Goal: Task Accomplishment & Management: Manage account settings

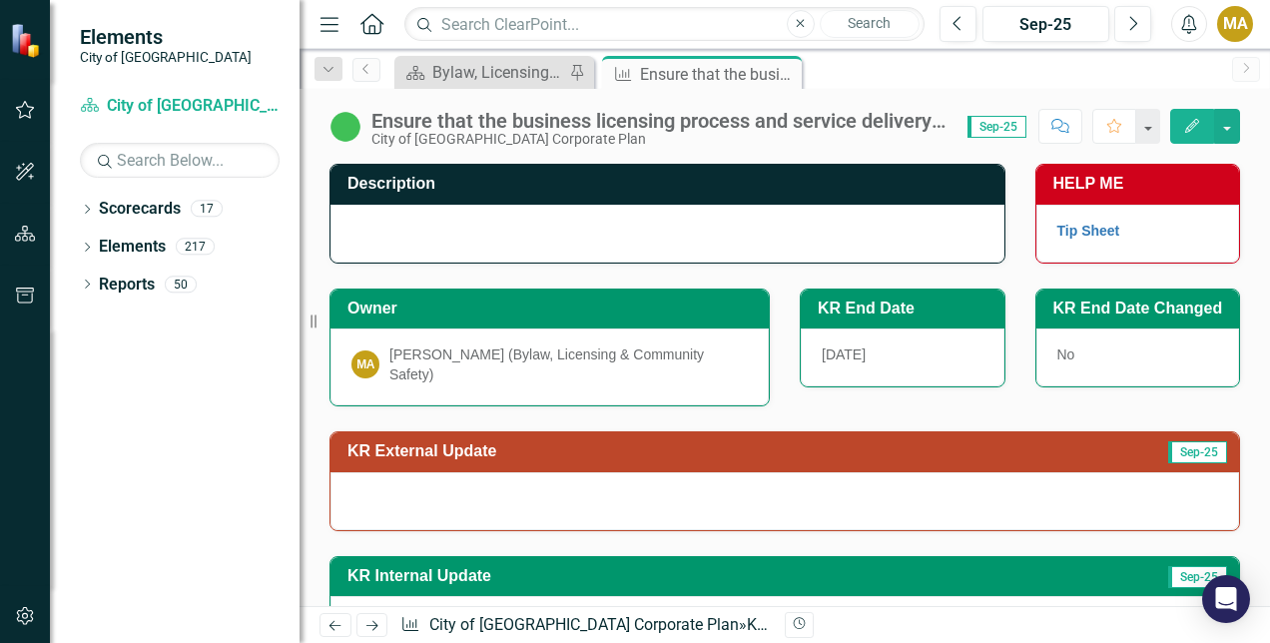
click at [687, 472] on div at bounding box center [785, 501] width 909 height 58
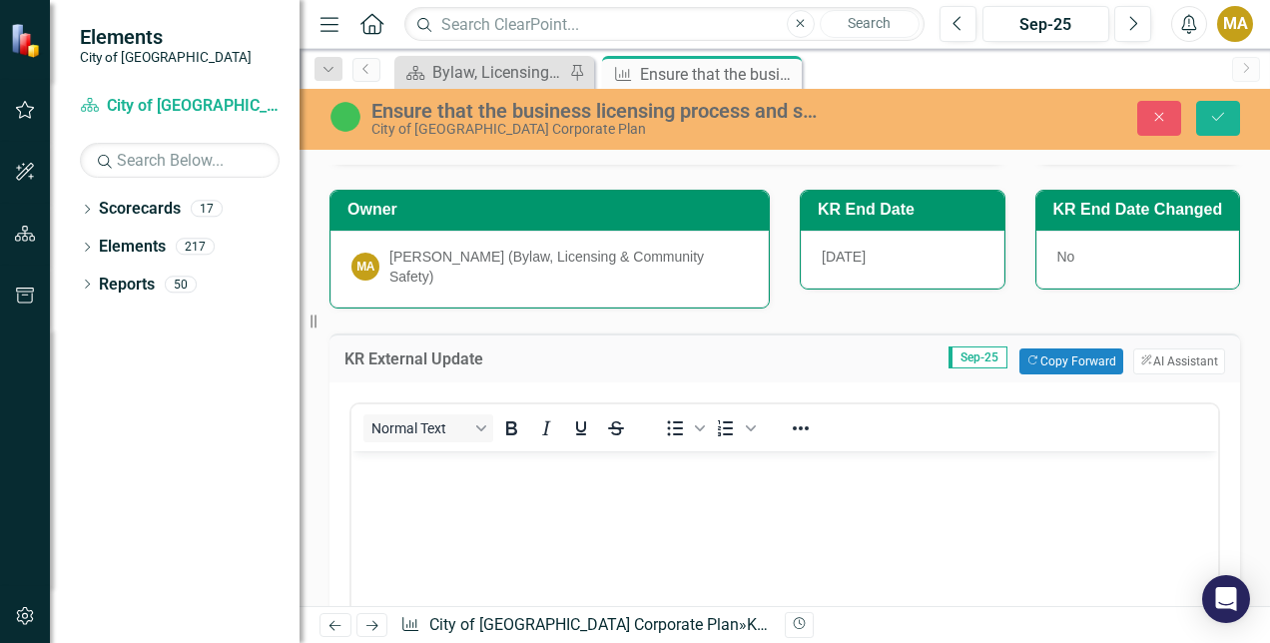
scroll to position [100, 0]
click at [1076, 348] on button "Copy Forward Copy Forward" at bounding box center [1070, 361] width 103 height 26
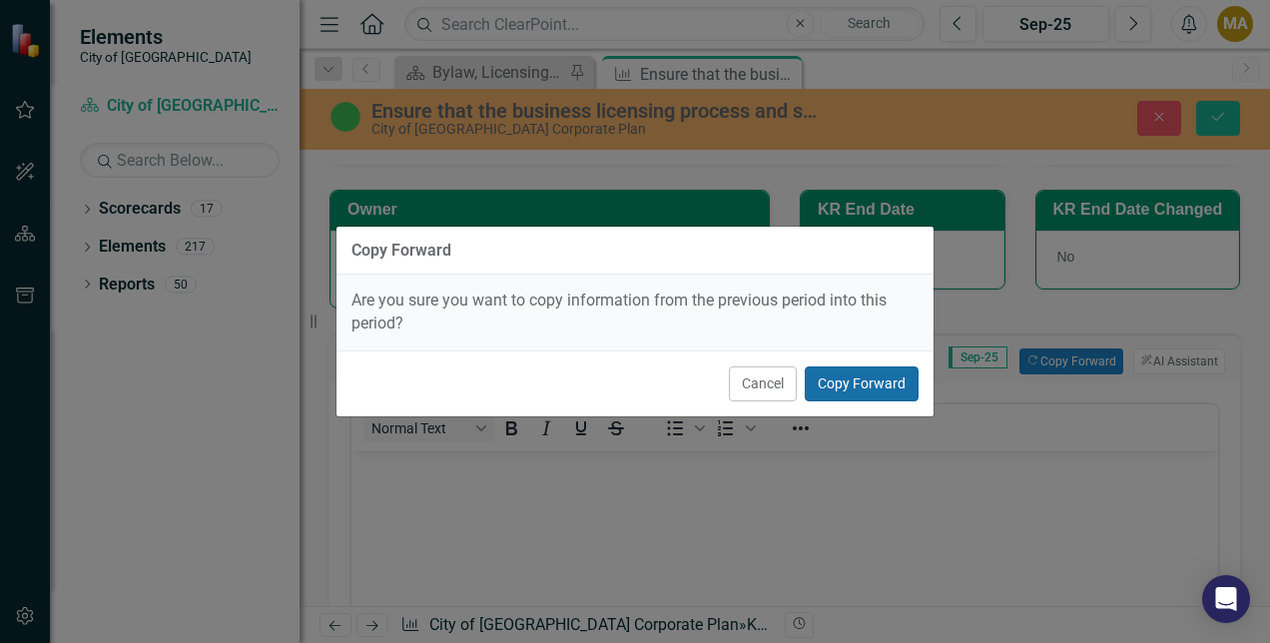
click at [853, 388] on button "Copy Forward" at bounding box center [862, 383] width 114 height 35
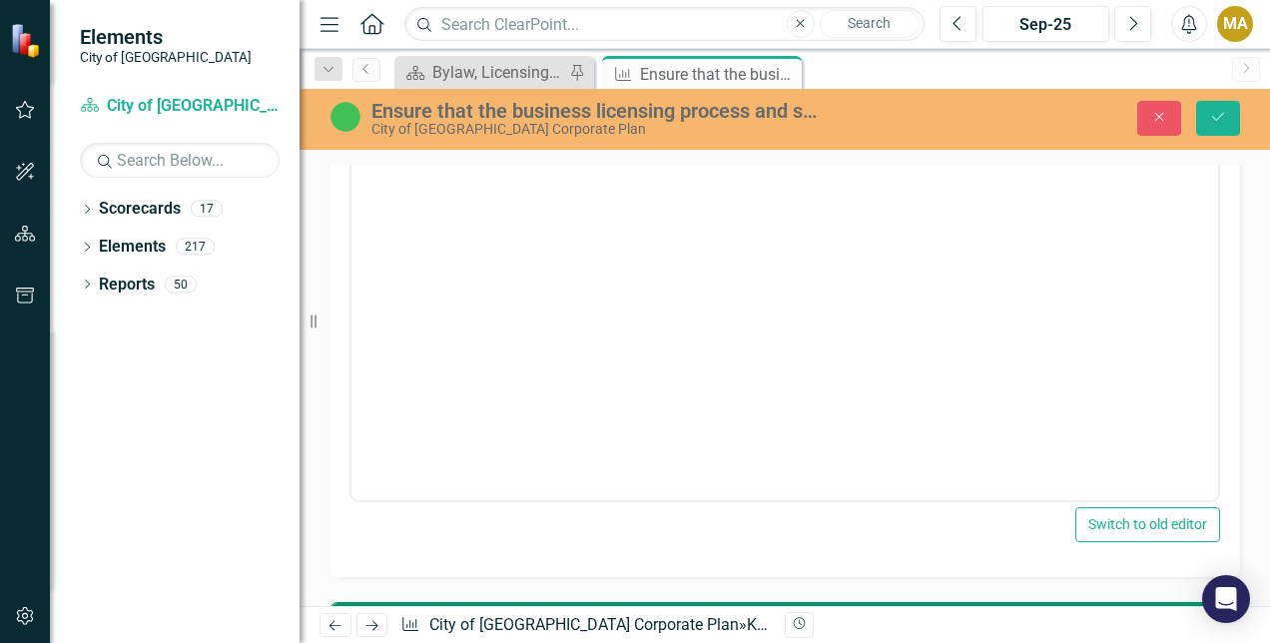
scroll to position [200, 0]
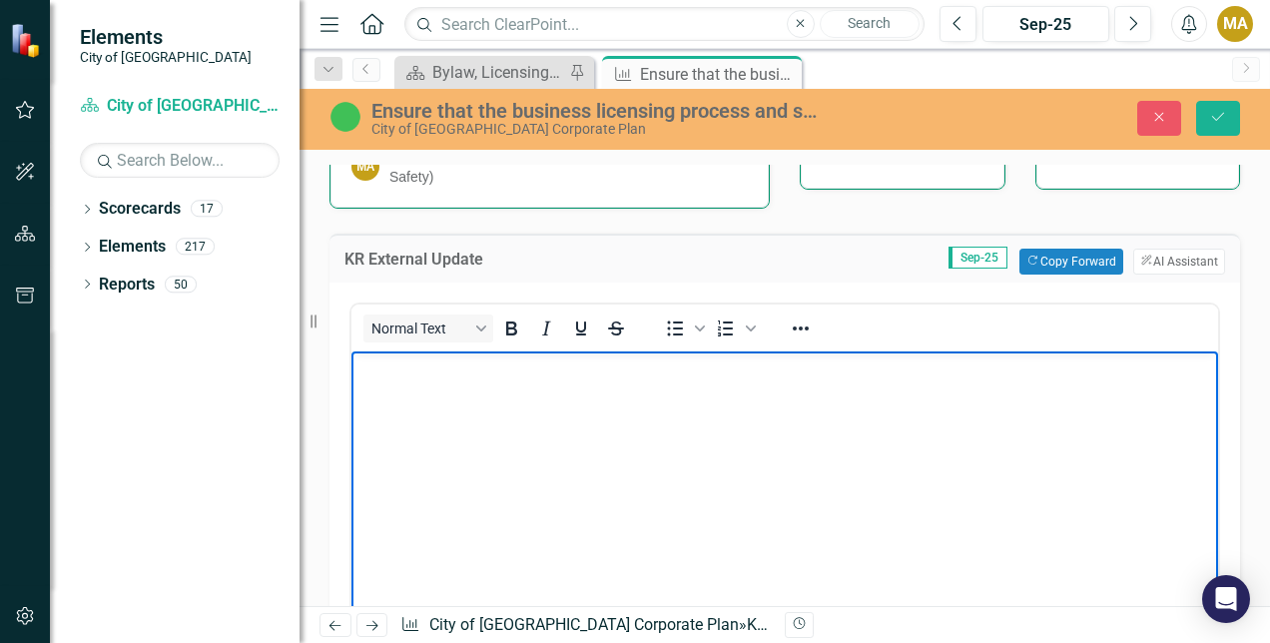
click at [780, 441] on body "Rich Text Area. Press ALT-0 for help." at bounding box center [784, 500] width 867 height 300
click at [564, 429] on body "Rich Text Area. Press ALT-0 for help." at bounding box center [784, 500] width 867 height 300
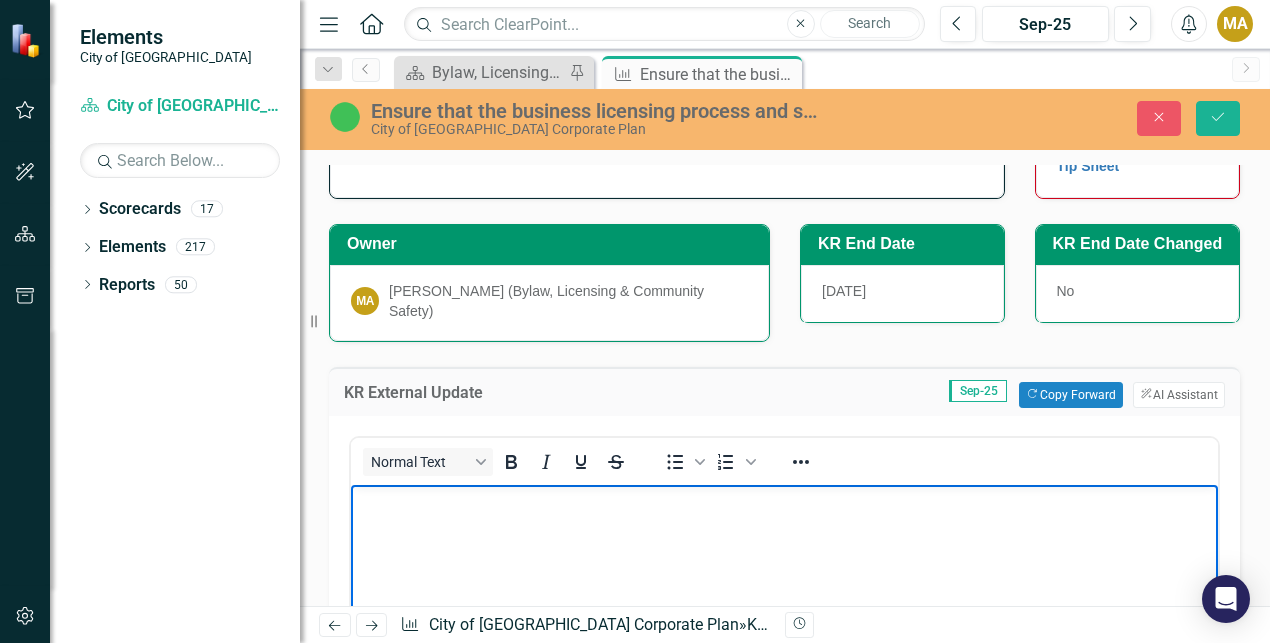
scroll to position [64, 0]
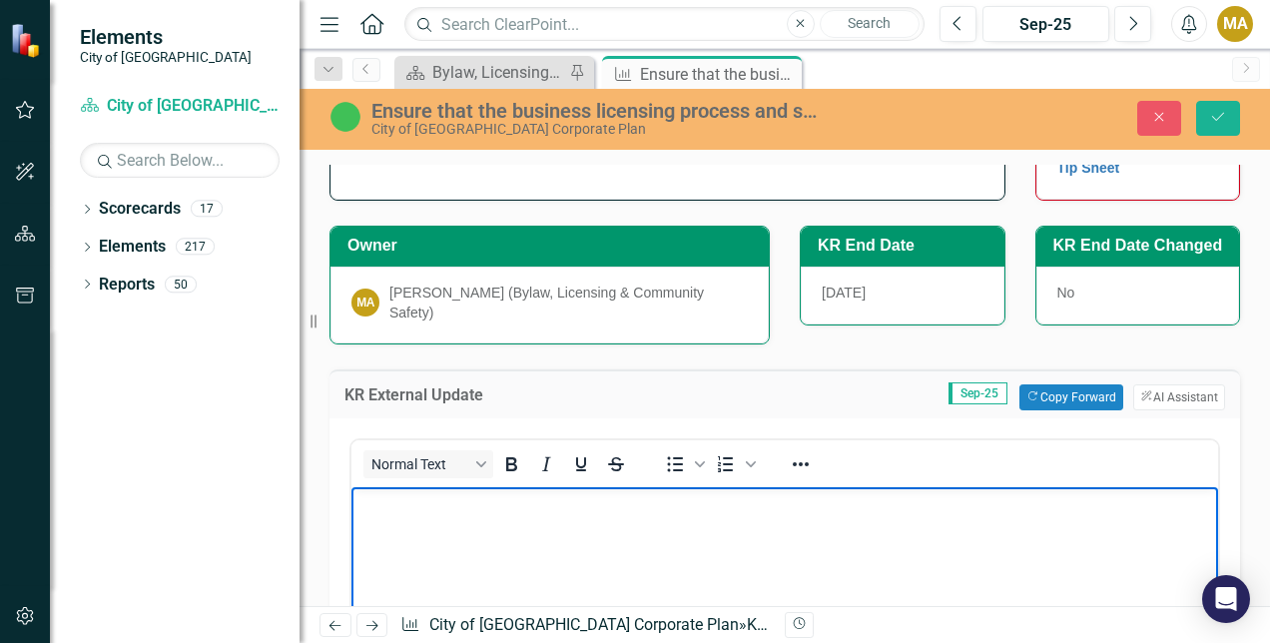
click at [455, 517] on body "Rich Text Area. Press ALT-0 for help." at bounding box center [784, 636] width 867 height 300
click at [432, 522] on body "Rich Text Area. Press ALT-0 for help." at bounding box center [784, 636] width 867 height 300
click at [422, 523] on body "Rich Text Area. Press ALT-0 for help." at bounding box center [784, 636] width 867 height 300
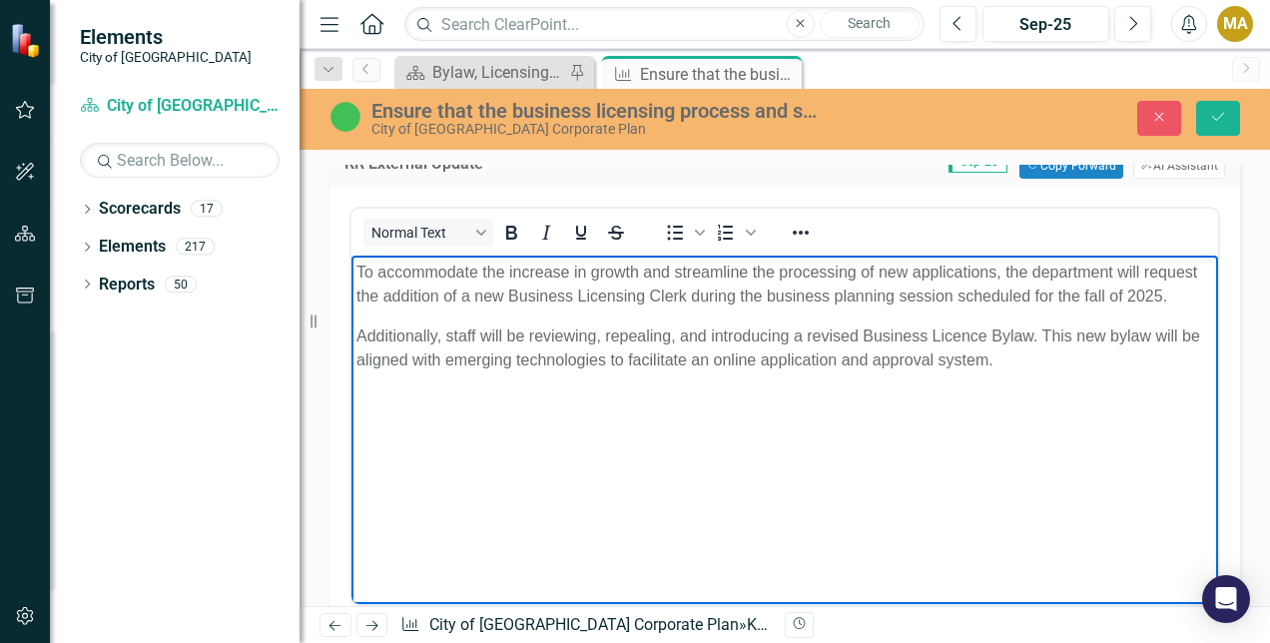
scroll to position [264, 0]
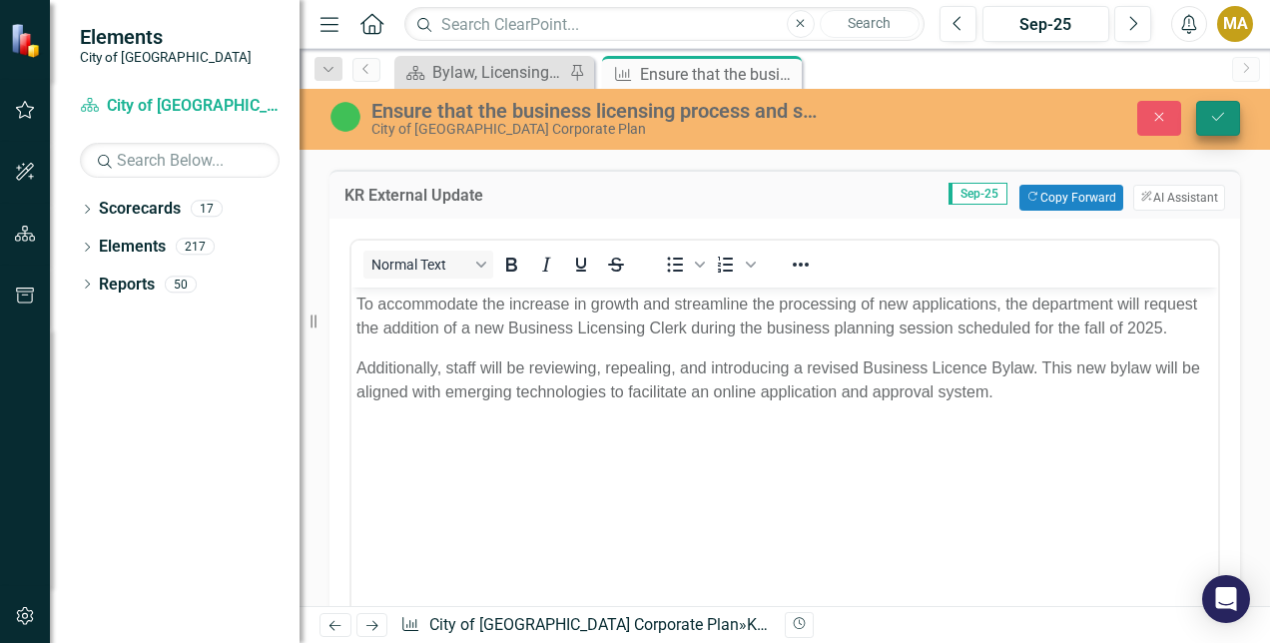
click at [1226, 119] on icon "Save" at bounding box center [1218, 117] width 18 height 14
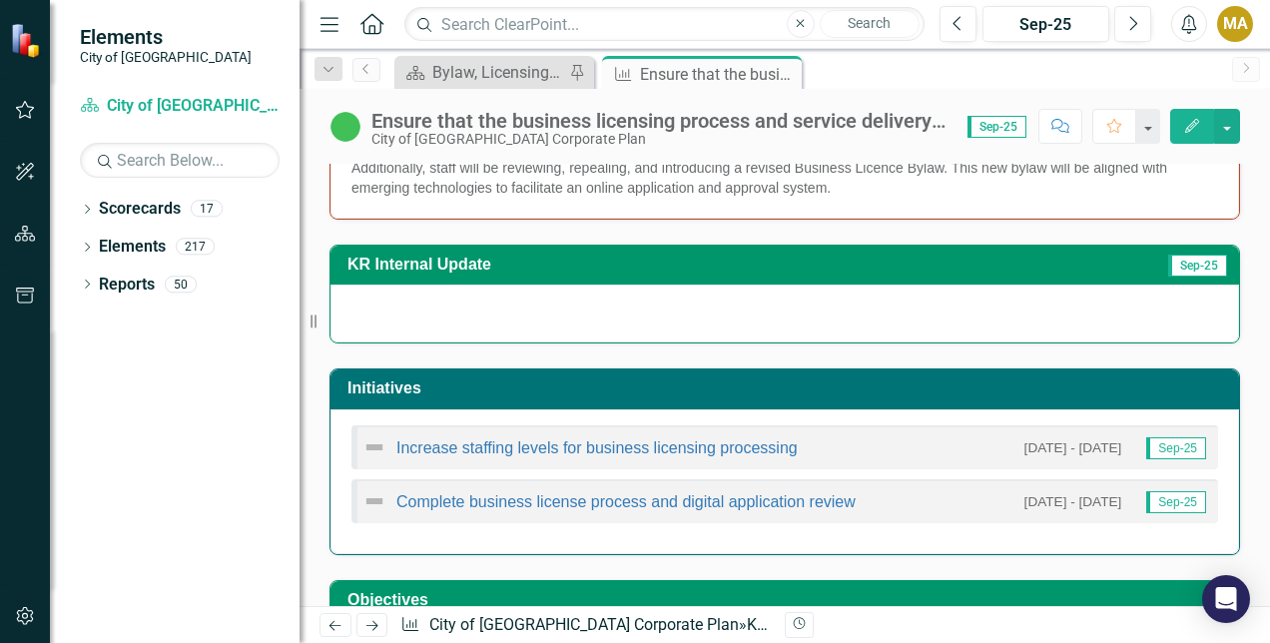
scroll to position [399, 0]
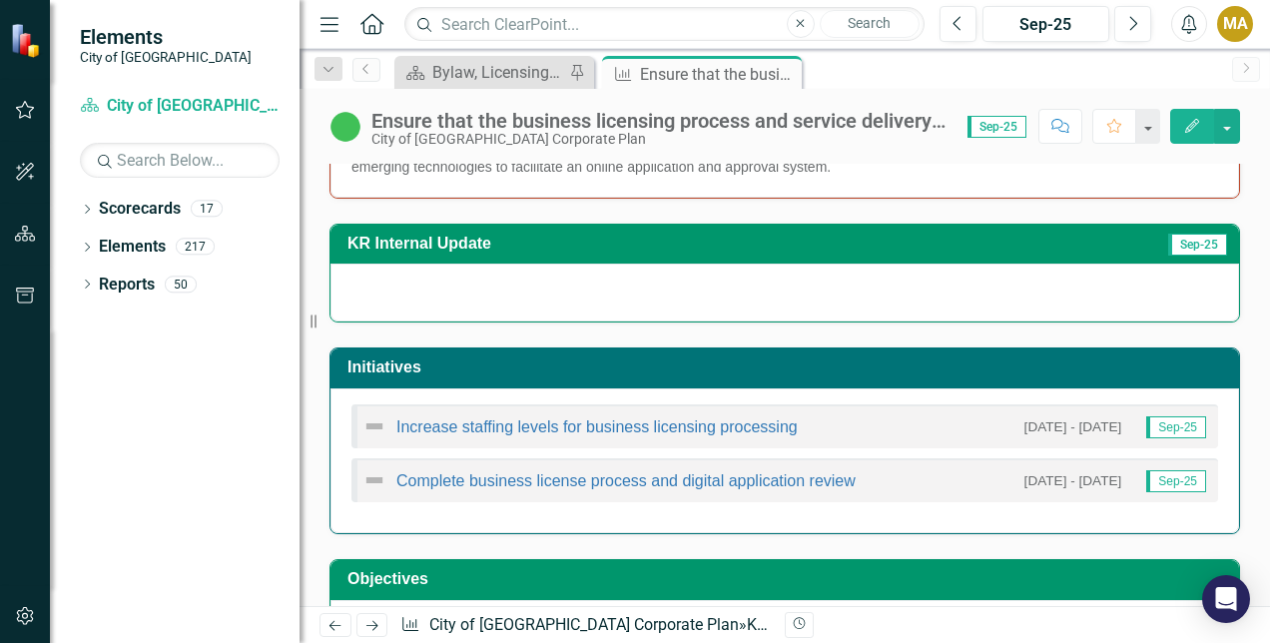
click at [449, 270] on div at bounding box center [785, 293] width 909 height 58
click at [449, 271] on div at bounding box center [785, 293] width 909 height 58
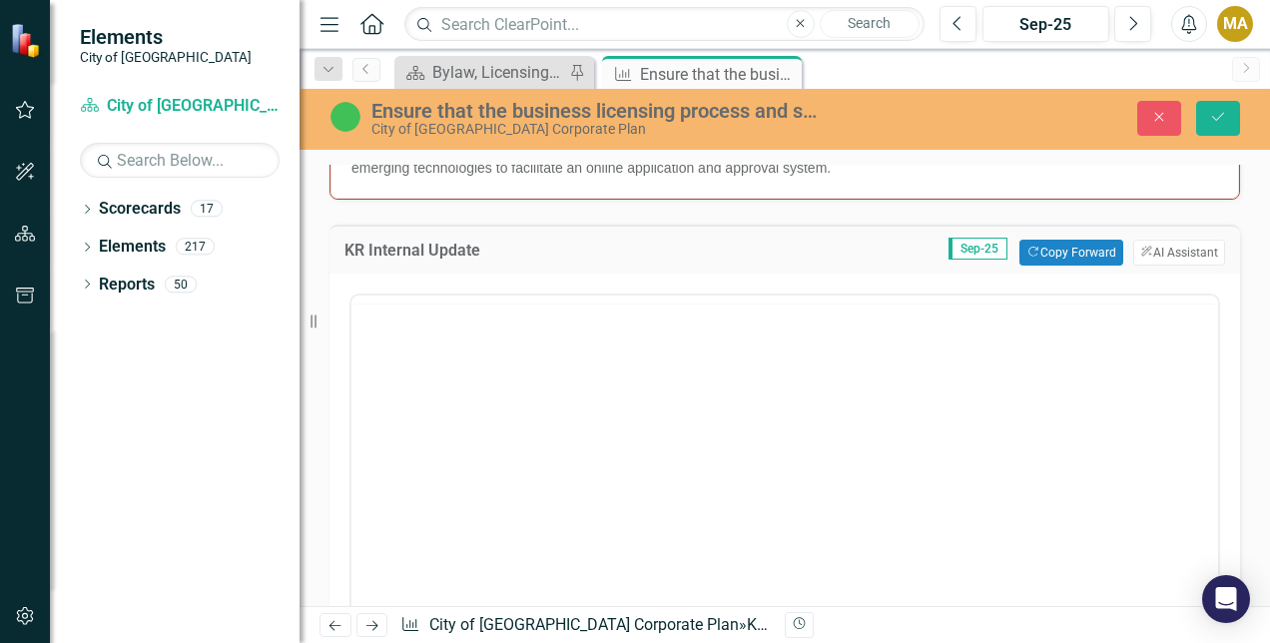
scroll to position [0, 0]
click at [404, 365] on p "Rich Text Area. Press ALT-0 for help." at bounding box center [784, 359] width 857 height 24
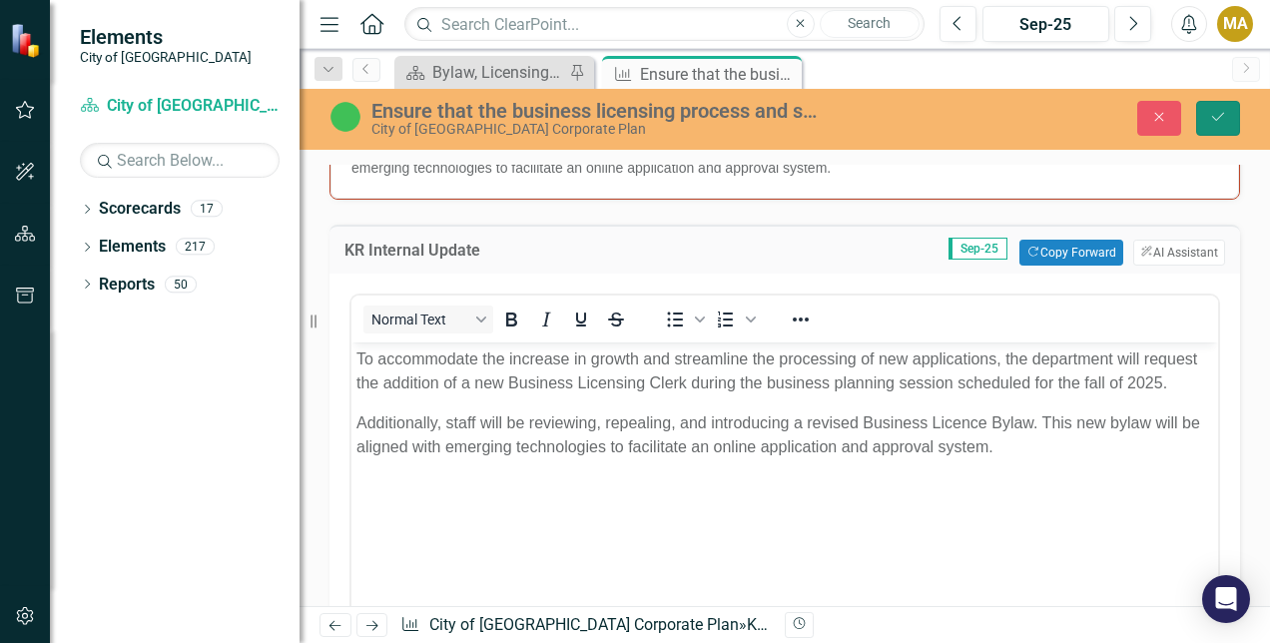
click at [1224, 115] on icon "Save" at bounding box center [1218, 117] width 18 height 14
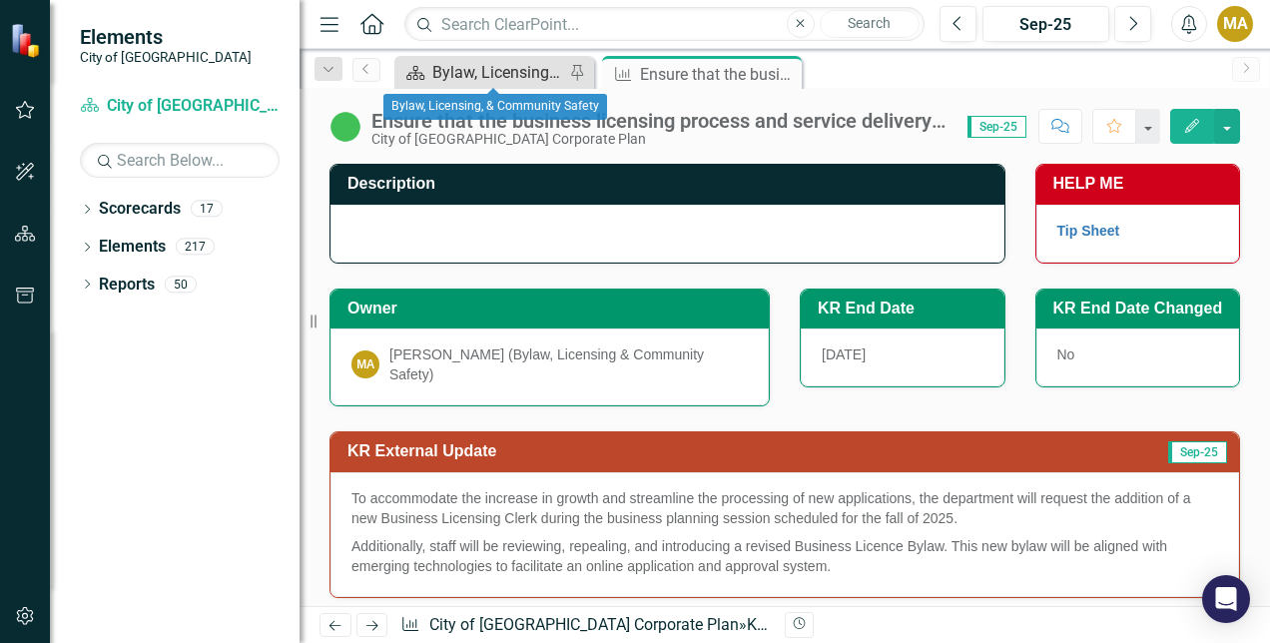
click at [515, 64] on div "Bylaw, Licensing, & Community Safety" at bounding box center [498, 72] width 132 height 25
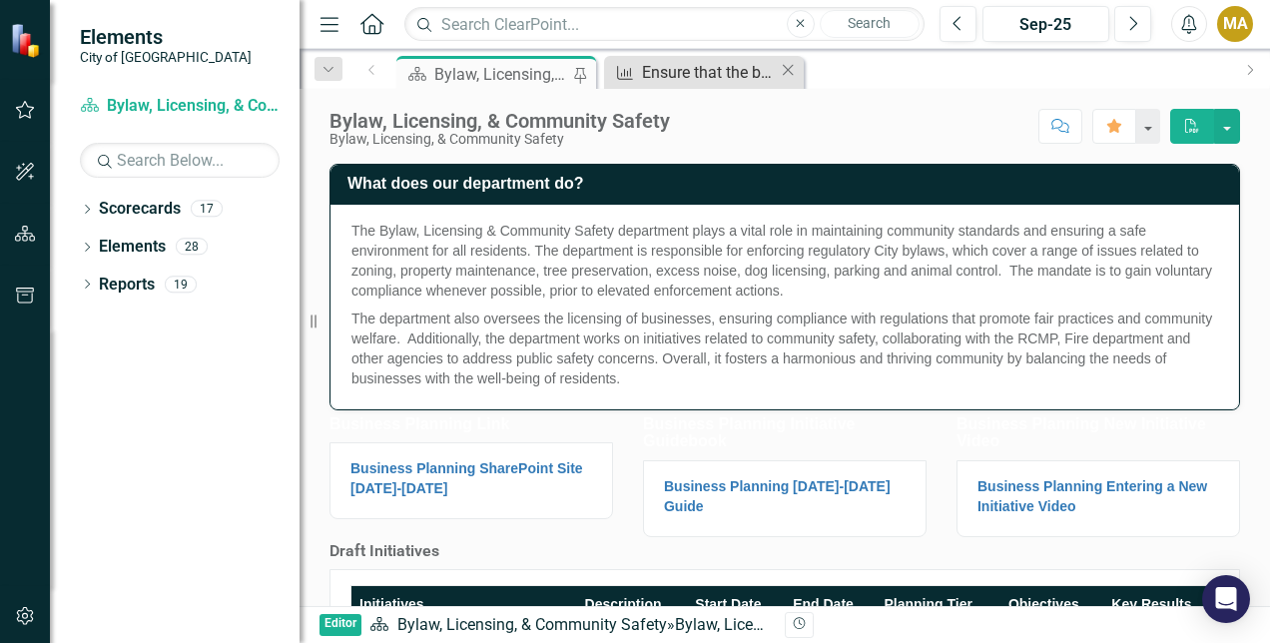
click at [675, 68] on div "Ensure that the business licensing process and service delivery is capable of p…" at bounding box center [710, 72] width 137 height 25
